Goal: Information Seeking & Learning: Learn about a topic

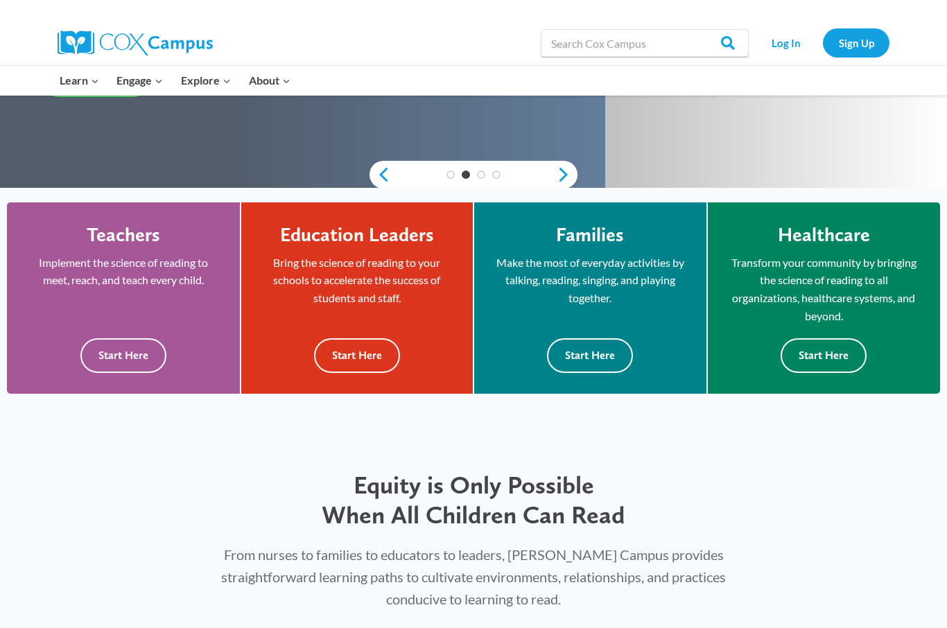
scroll to position [378, 0]
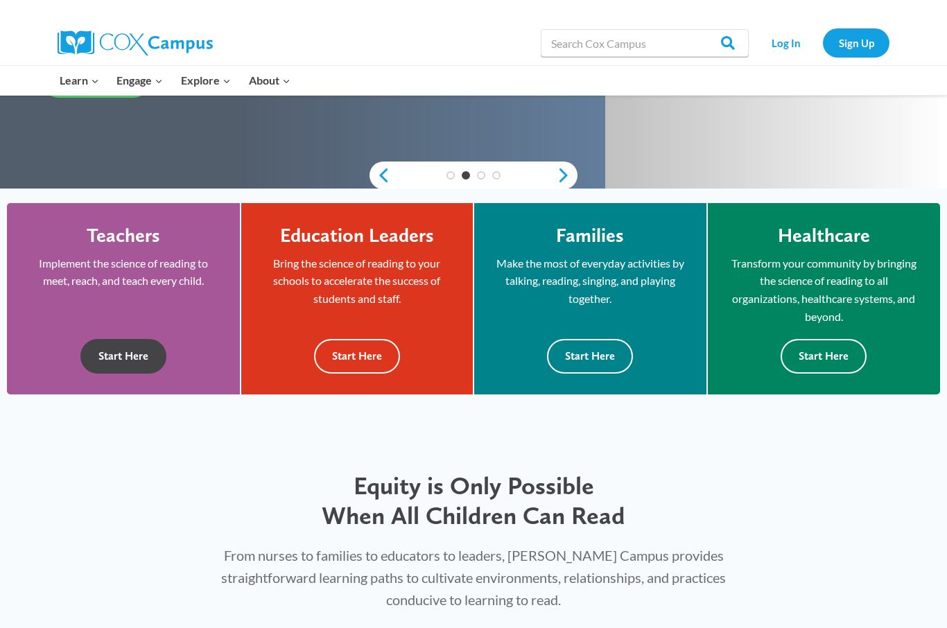
click at [126, 346] on button "Start Here" at bounding box center [123, 356] width 86 height 34
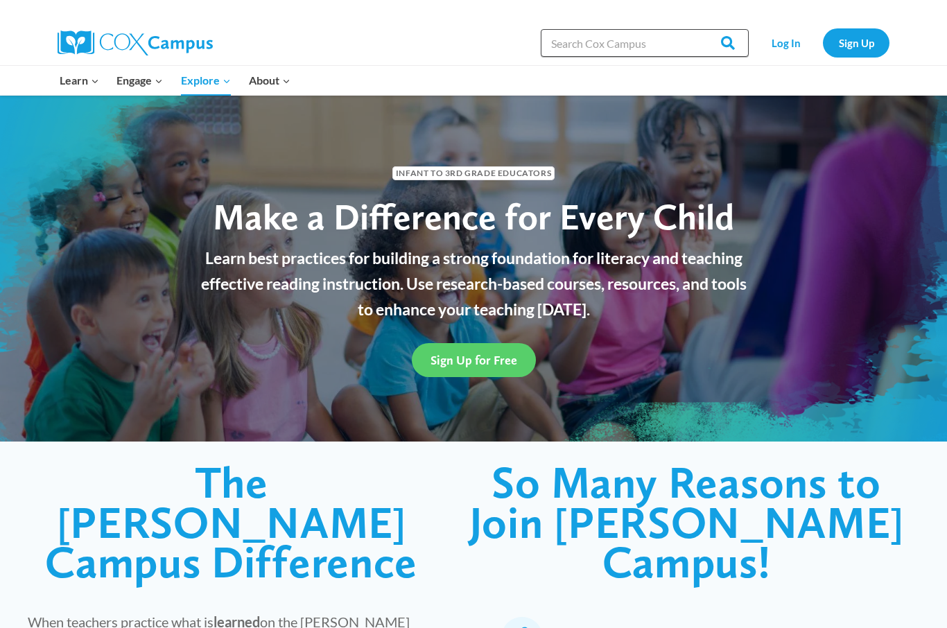
click at [618, 42] on input "Search in [URL][DOMAIN_NAME]" at bounding box center [645, 43] width 208 height 28
type input "Free training"
click at [723, 43] on input "Search" at bounding box center [721, 43] width 54 height 28
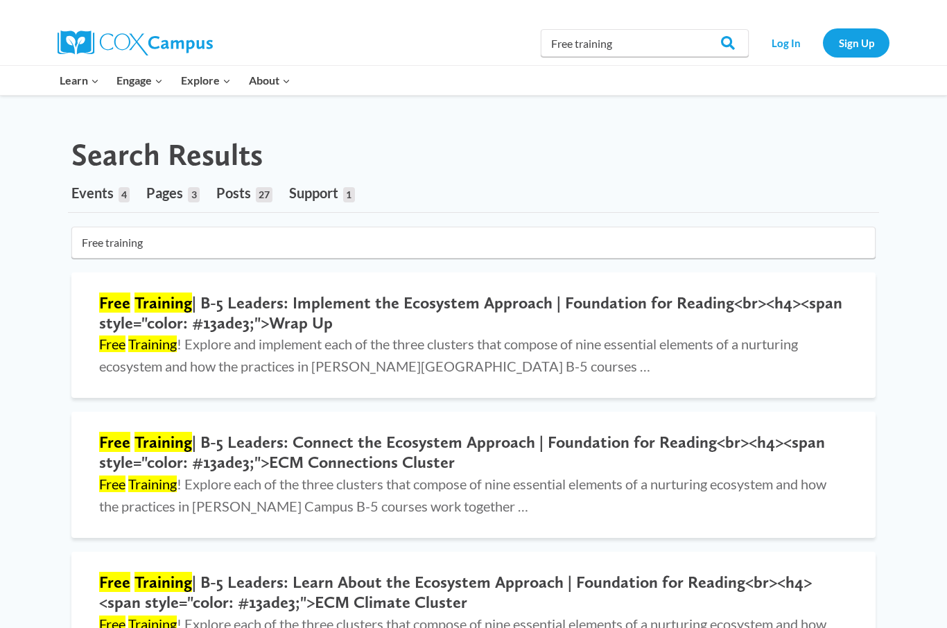
click at [0, 0] on link "Social-Emotional Health" at bounding box center [0, 0] width 0 height 0
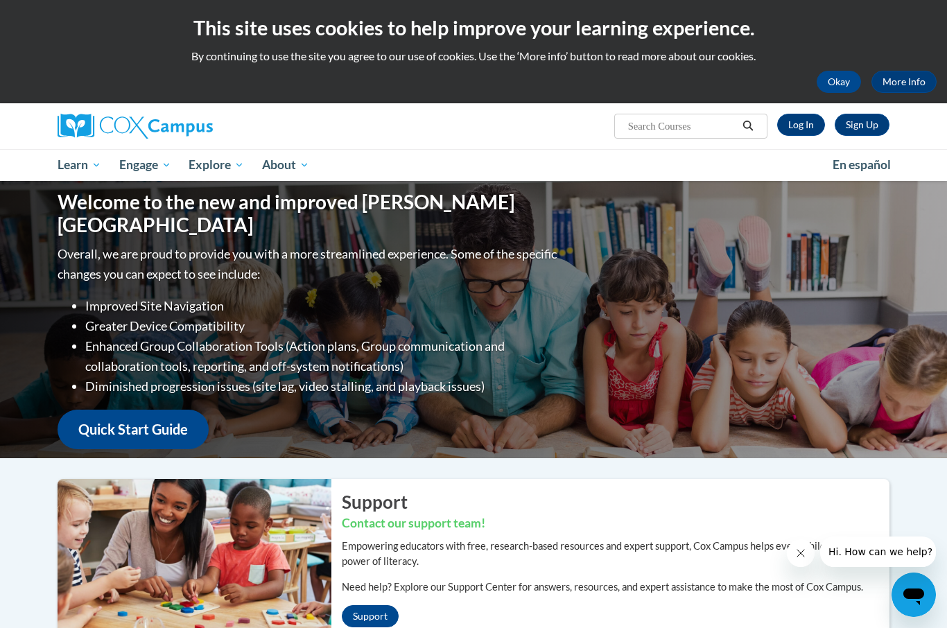
click at [577, 324] on div "Welcome to the new and improved Cox Campus Overall, we are proud to provide you…" at bounding box center [473, 319] width 873 height 277
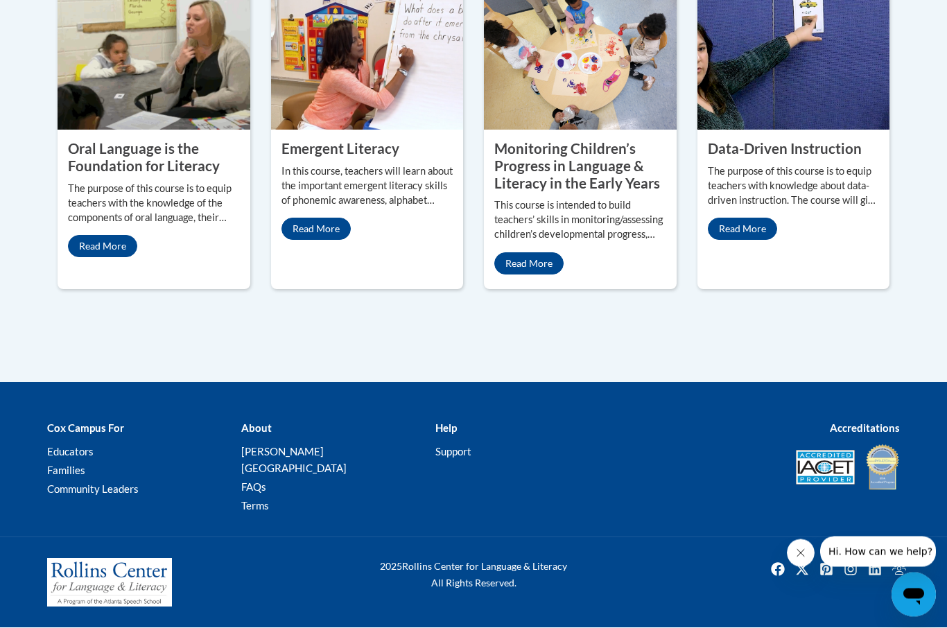
scroll to position [781, 0]
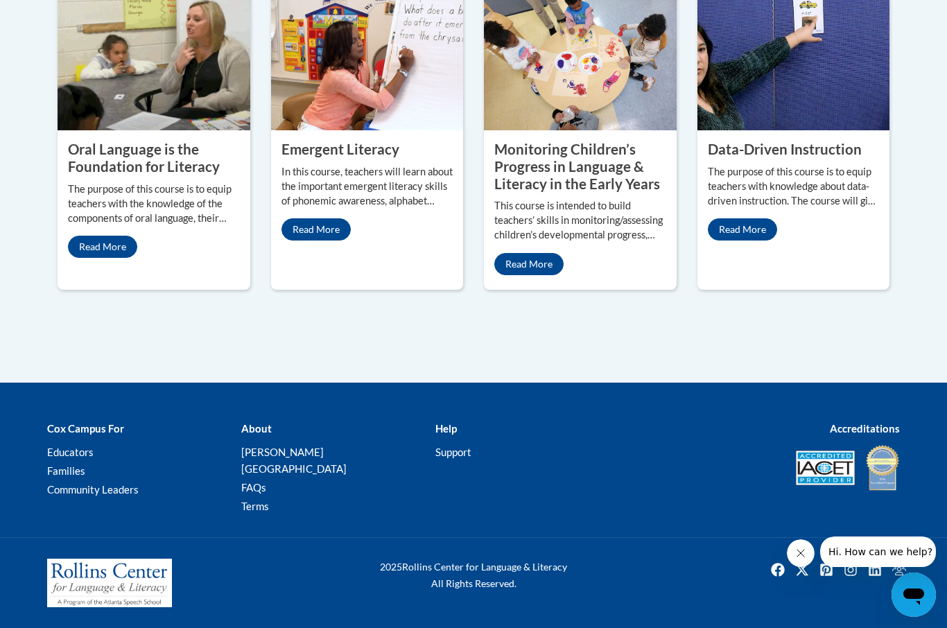
click at [101, 258] on link "Read More" at bounding box center [102, 247] width 69 height 22
click at [746, 240] on link "Read More" at bounding box center [742, 229] width 69 height 22
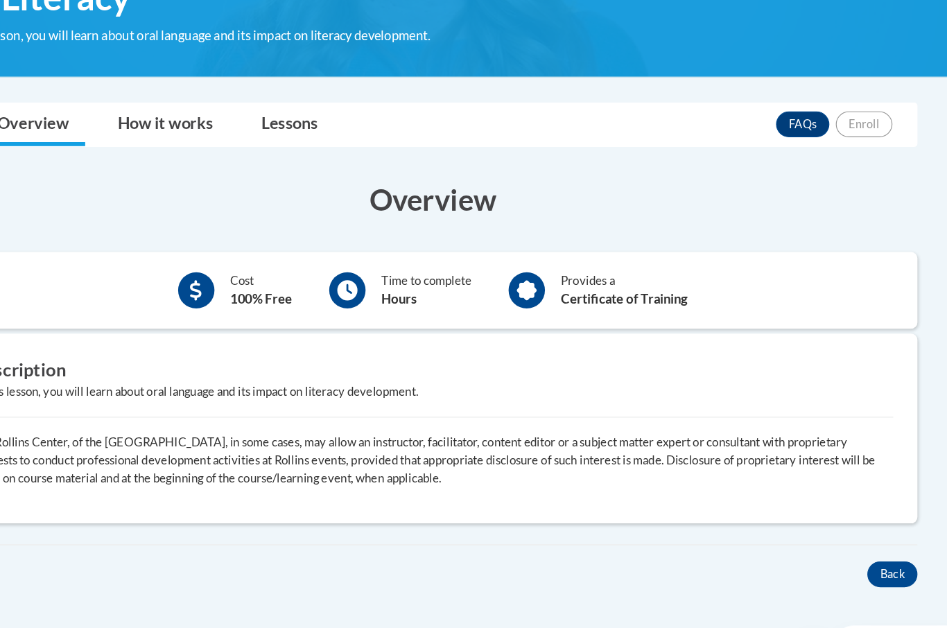
scroll to position [288, 0]
click at [846, 493] on button "Back" at bounding box center [867, 493] width 43 height 22
